Goal: Task Accomplishment & Management: Manage account settings

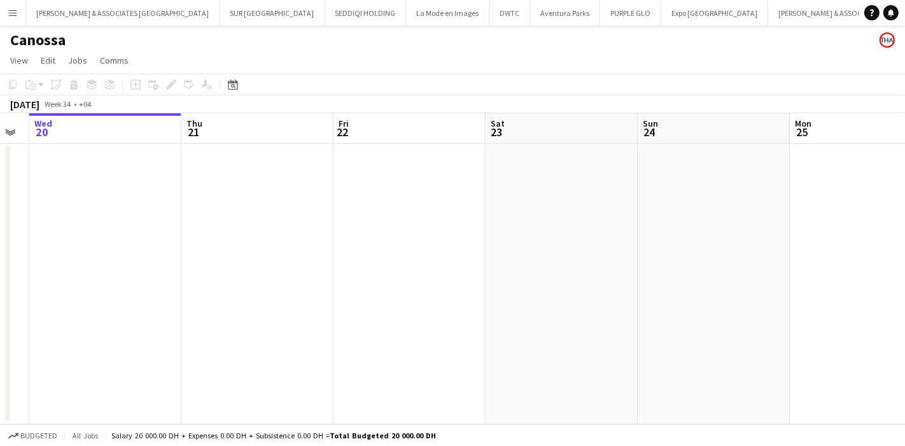
drag, startPoint x: 436, startPoint y: 203, endPoint x: 293, endPoint y: 240, distance: 147.9
click at [293, 240] on app-calendar-viewport "Sun 17 Mon 18 Tue 19 Wed 20 Thu 21 Fri 22 Sat 23 Sun 24 Mon 25 Tue 26 Wed 27" at bounding box center [452, 268] width 905 height 311
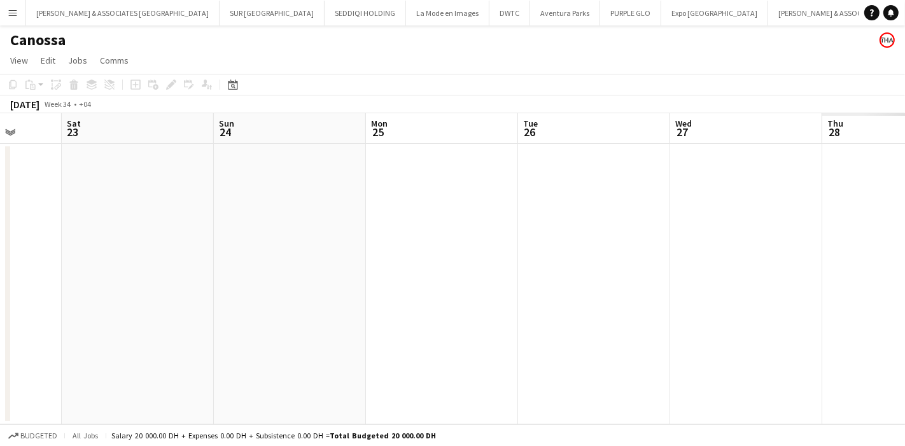
drag, startPoint x: 654, startPoint y: 273, endPoint x: 243, endPoint y: 268, distance: 411.1
click at [243, 268] on app-calendar-viewport "Wed 20 Thu 21 Fri 22 Sat 23 Sun 24 Mon 25 Tue 26 Wed 27 Thu 28 Fri 29 Sat 30" at bounding box center [452, 268] width 905 height 311
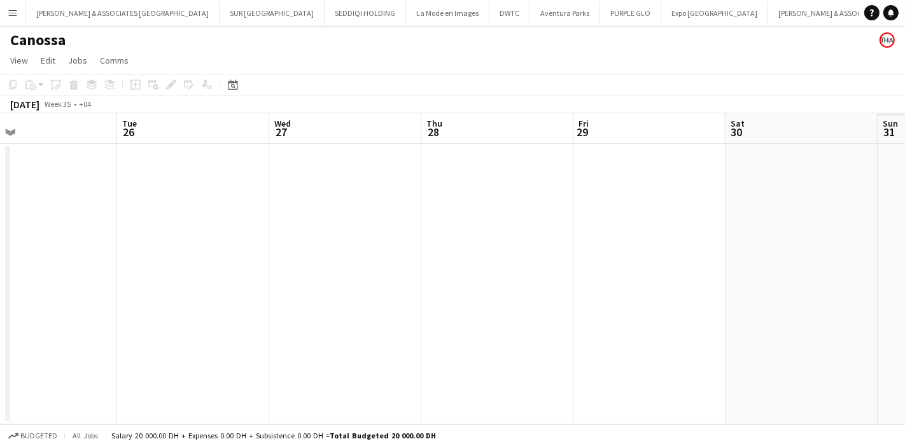
drag, startPoint x: 649, startPoint y: 262, endPoint x: 249, endPoint y: 269, distance: 400.3
click at [249, 269] on app-calendar-viewport "Fri 22 Sat 23 Sun 24 Mon 25 Tue 26 Wed 27 Thu 28 Fri 29 Sat 30 Sun 31 Mon 1" at bounding box center [452, 268] width 905 height 311
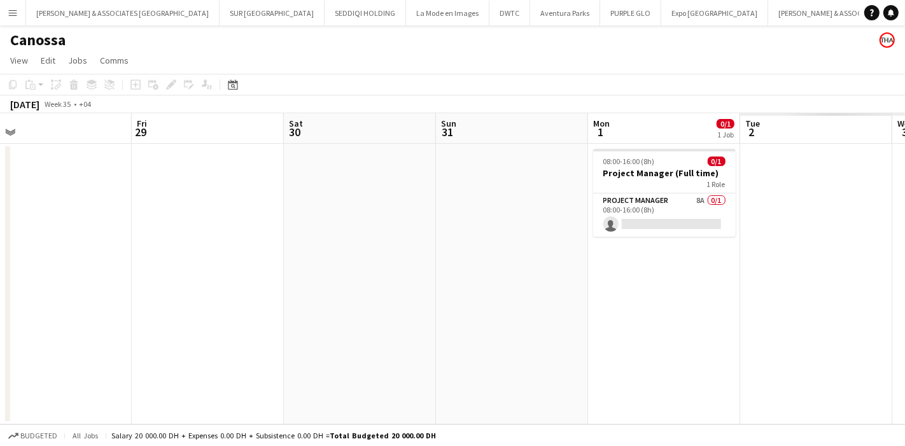
drag, startPoint x: 553, startPoint y: 255, endPoint x: 204, endPoint y: 237, distance: 349.8
click at [199, 238] on app-calendar-viewport "Mon 25 Tue 26 Wed 27 Thu 28 Fri 29 Sat 30 Sun 31 Mon 1 0/1 1 Job Tue 2 Wed 3 Th…" at bounding box center [452, 268] width 905 height 311
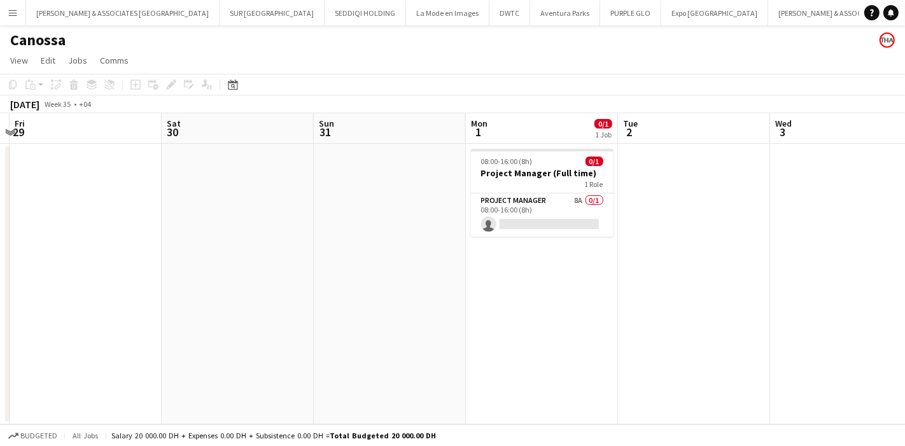
drag, startPoint x: 623, startPoint y: 264, endPoint x: 341, endPoint y: 253, distance: 282.1
click at [341, 253] on app-calendar-viewport "Tue 26 Wed 27 Thu 28 Fri 29 Sat 30 Sun 31 Mon 1 0/1 1 Job Tue 2 Wed 3 Thu 4 Fri…" at bounding box center [452, 268] width 905 height 311
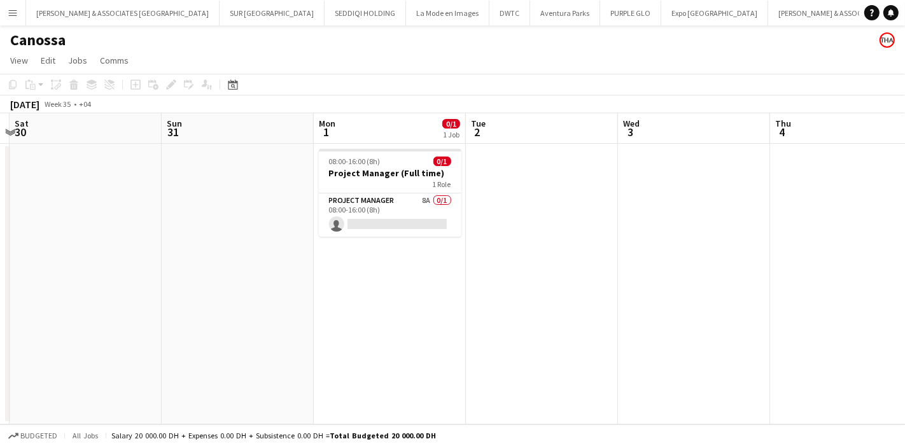
scroll to position [0, 466]
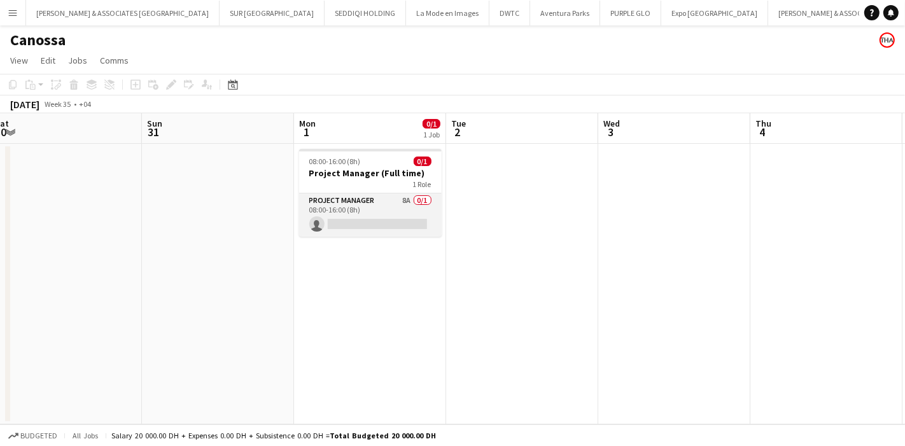
click at [407, 202] on app-card-role "Project Manager 8A 0/1 08:00-16:00 (8h) single-neutral-actions" at bounding box center [370, 214] width 143 height 43
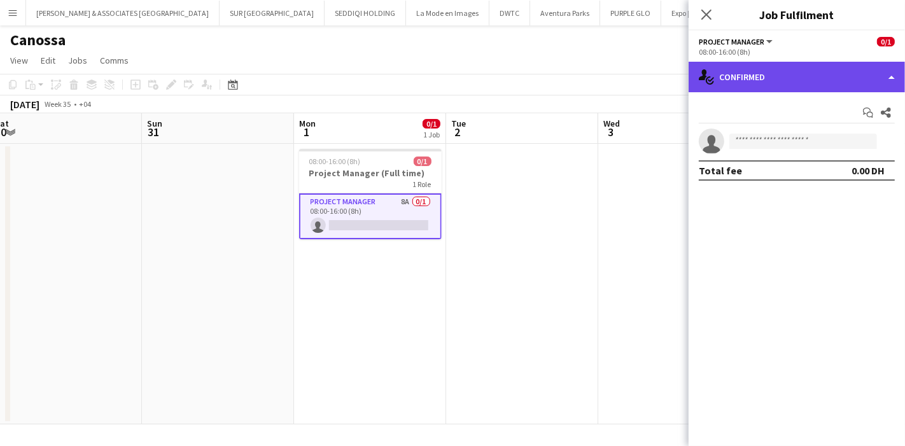
click at [801, 78] on div "single-neutral-actions-check-2 Confirmed" at bounding box center [797, 77] width 216 height 31
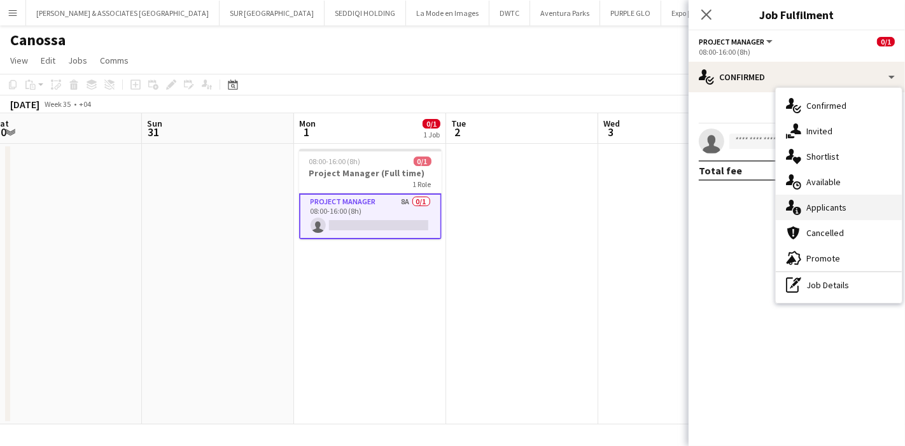
click at [830, 211] on div "single-neutral-actions-information Applicants" at bounding box center [839, 207] width 126 height 25
